Goal: Task Accomplishment & Management: Manage account settings

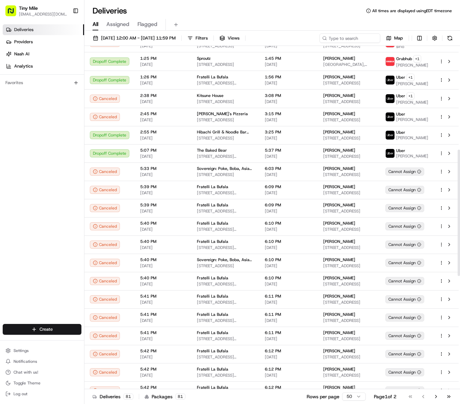
scroll to position [49, 0]
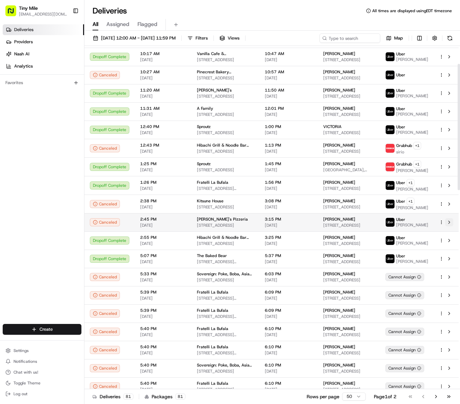
click at [448, 226] on button at bounding box center [449, 222] width 8 height 8
